Goal: Find specific page/section: Find specific page/section

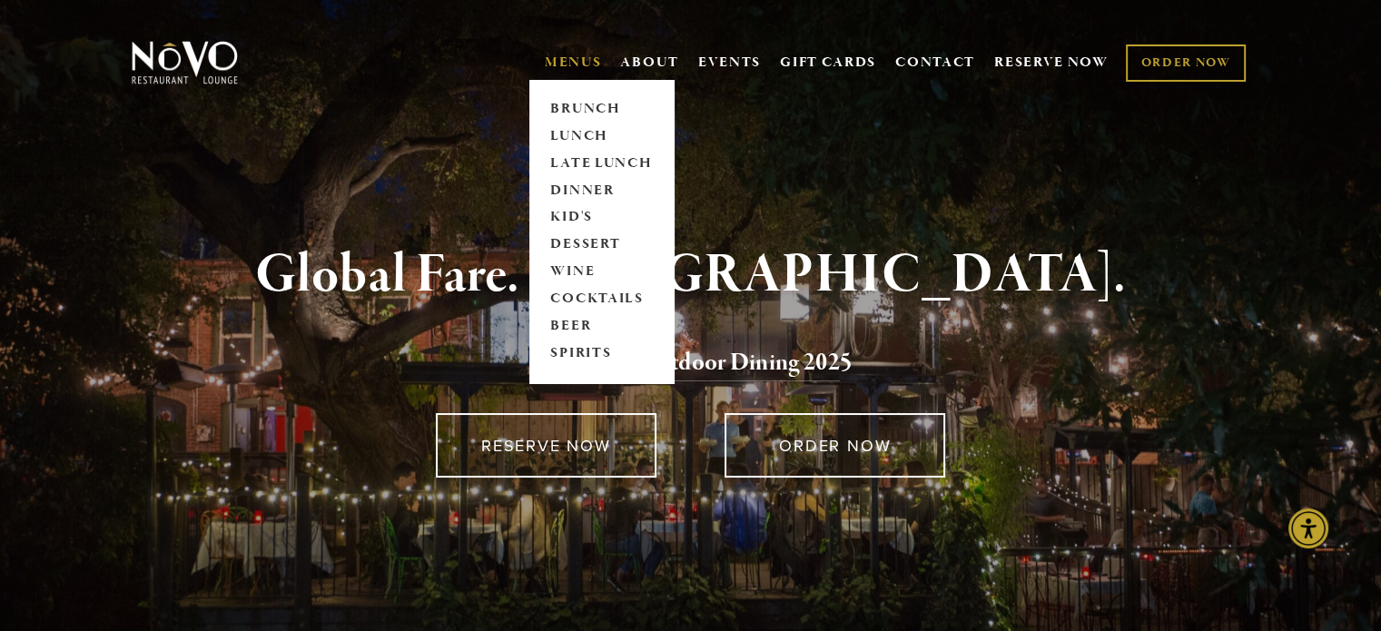
click at [565, 56] on link "MENUS" at bounding box center [573, 63] width 57 height 18
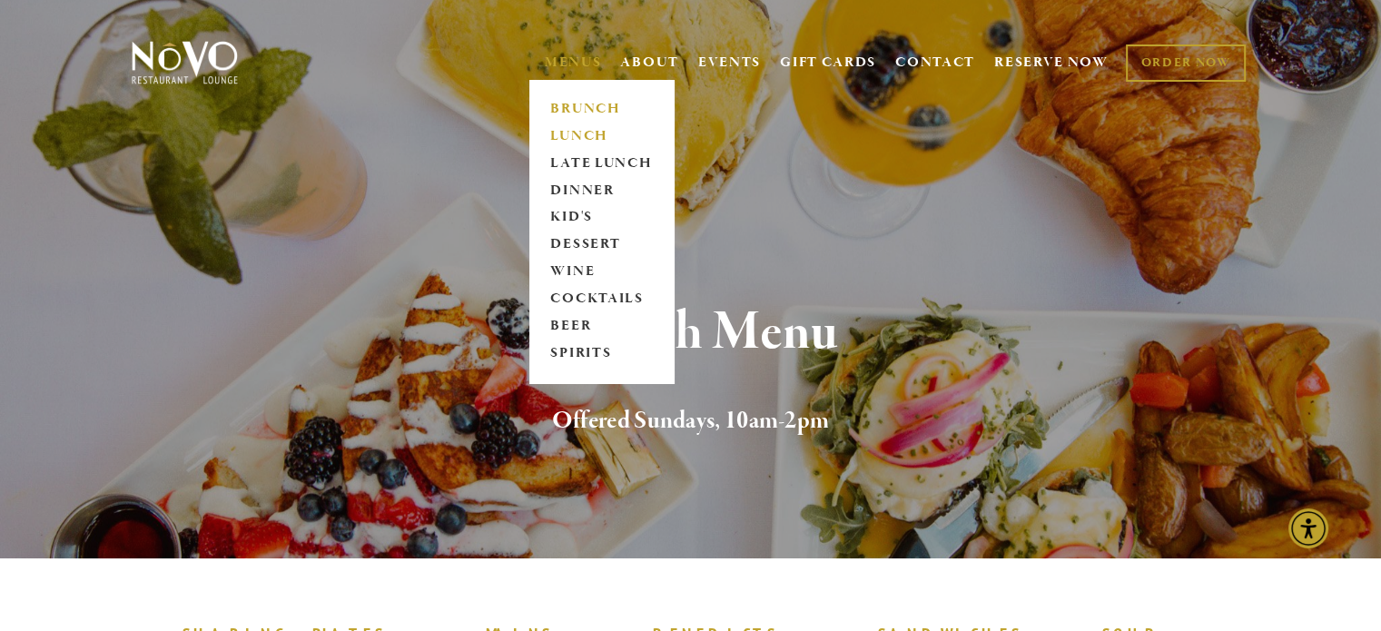
click at [575, 137] on link "LUNCH" at bounding box center [601, 136] width 113 height 27
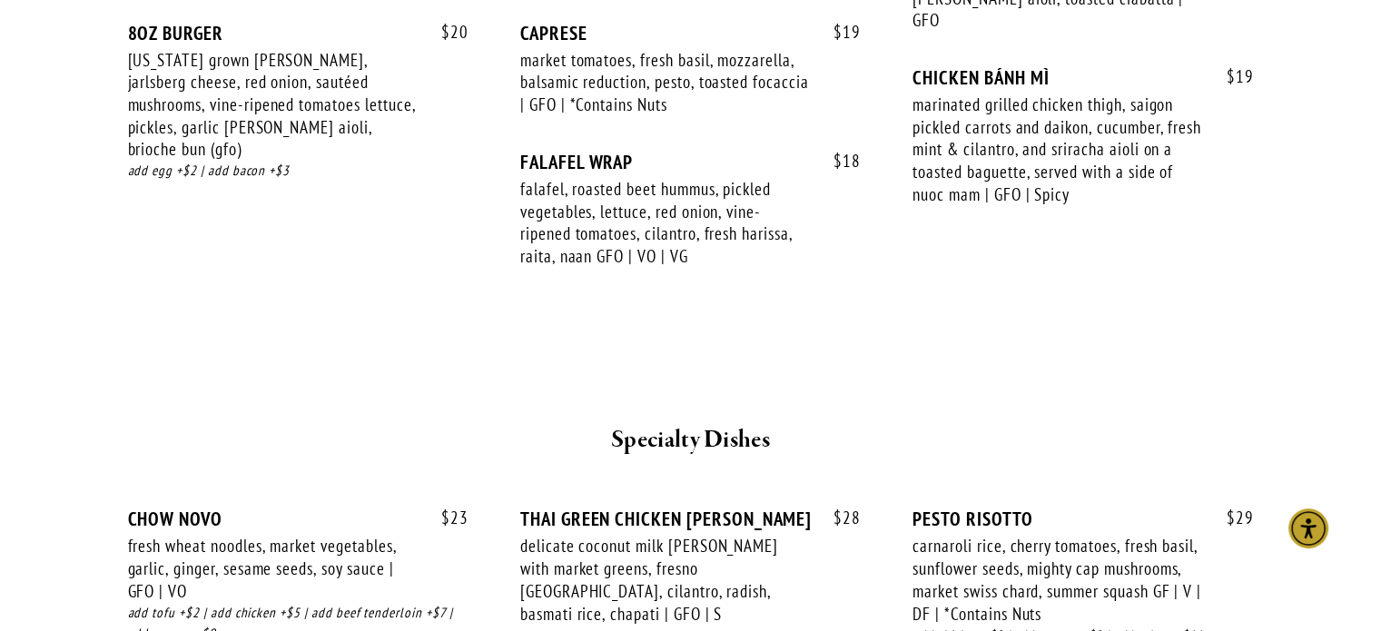
scroll to position [2906, 0]
